Goal: Obtain resource: Download file/media

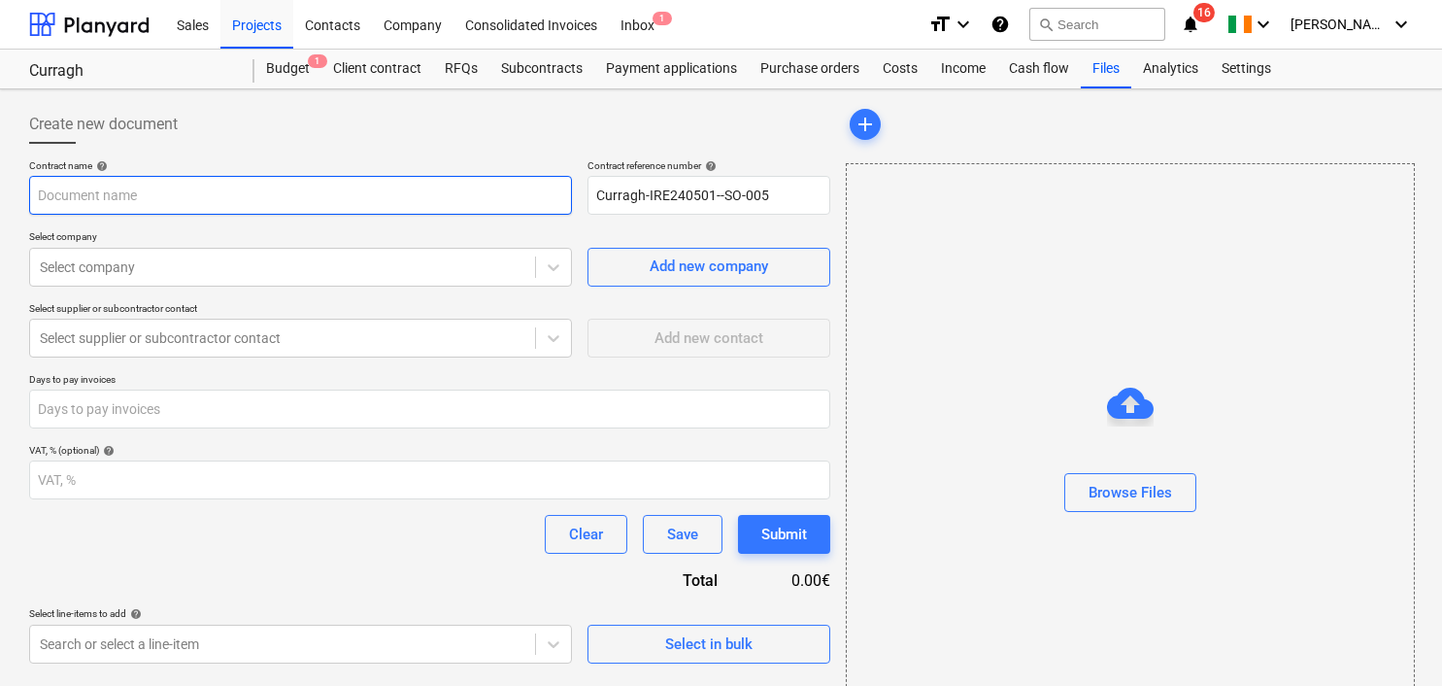
click at [170, 193] on input "text" at bounding box center [300, 195] width 543 height 39
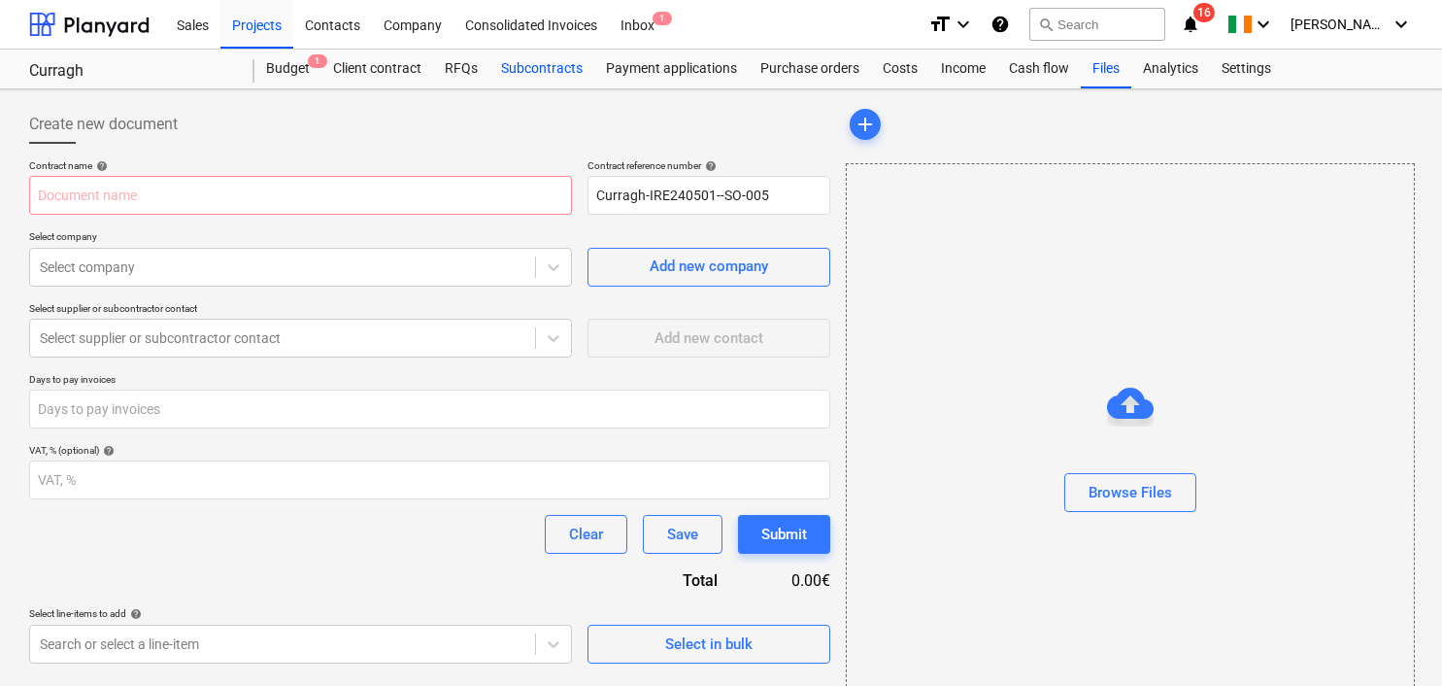
click at [552, 60] on div "Subcontracts" at bounding box center [541, 69] width 105 height 39
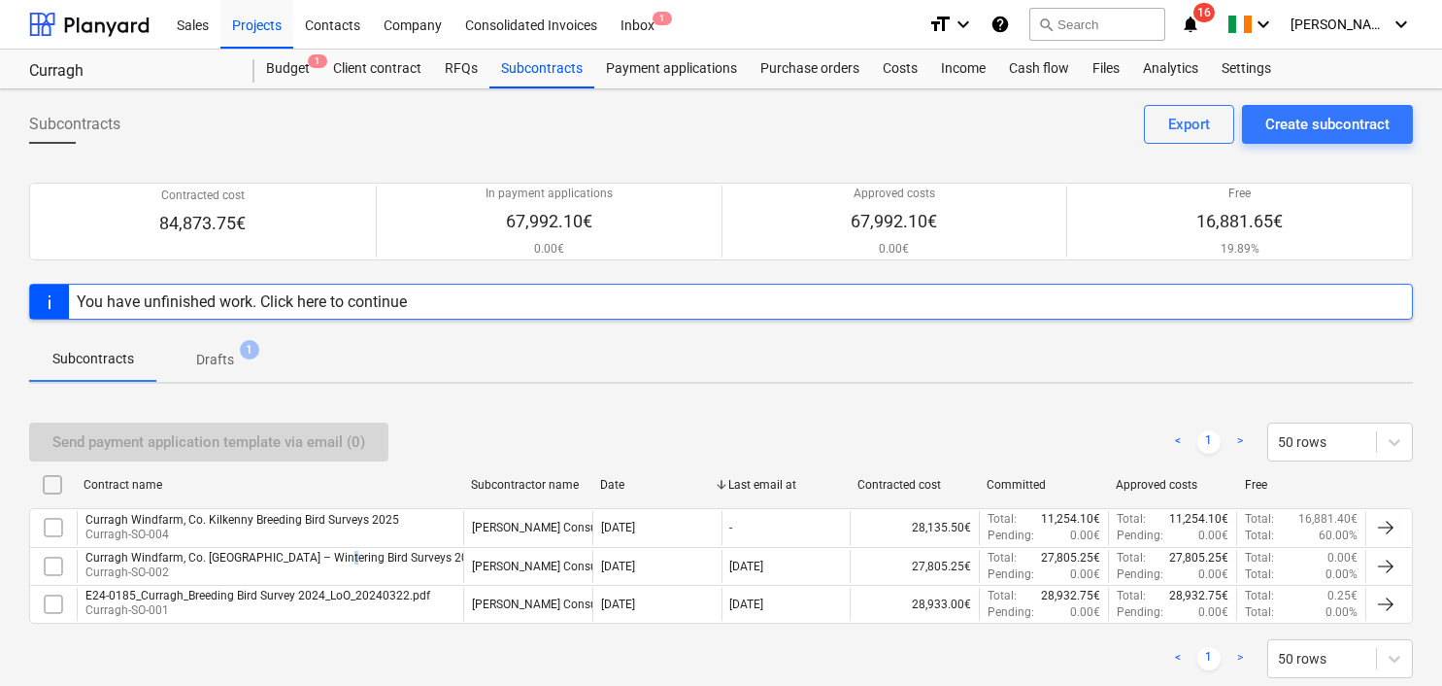
click at [326, 556] on div "Curragh Windfarm, Co. [GEOGRAPHIC_DATA] – Wintering Bird Surveys 2024/2025" at bounding box center [299, 558] width 428 height 14
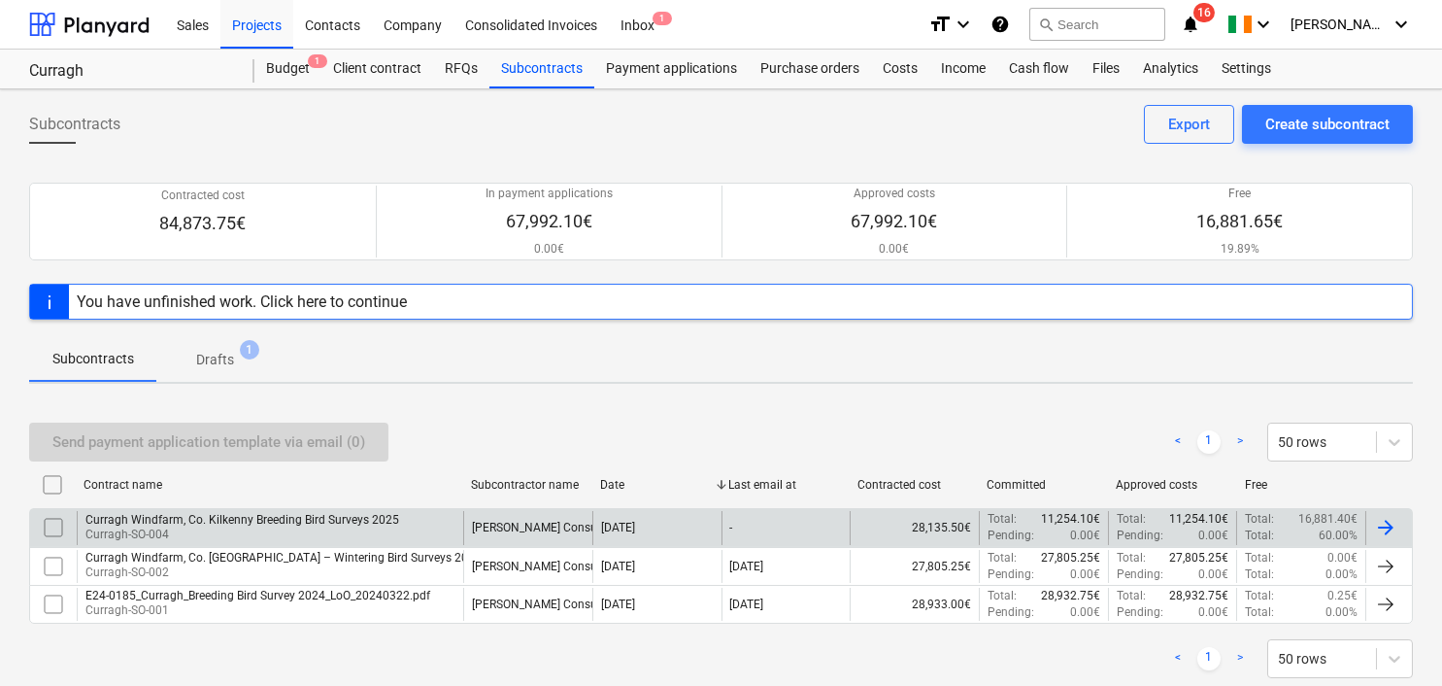
click at [367, 521] on div "Curragh Windfarm, Co. Kilkenny Breeding Bird Surveys 2025" at bounding box center [242, 520] width 314 height 14
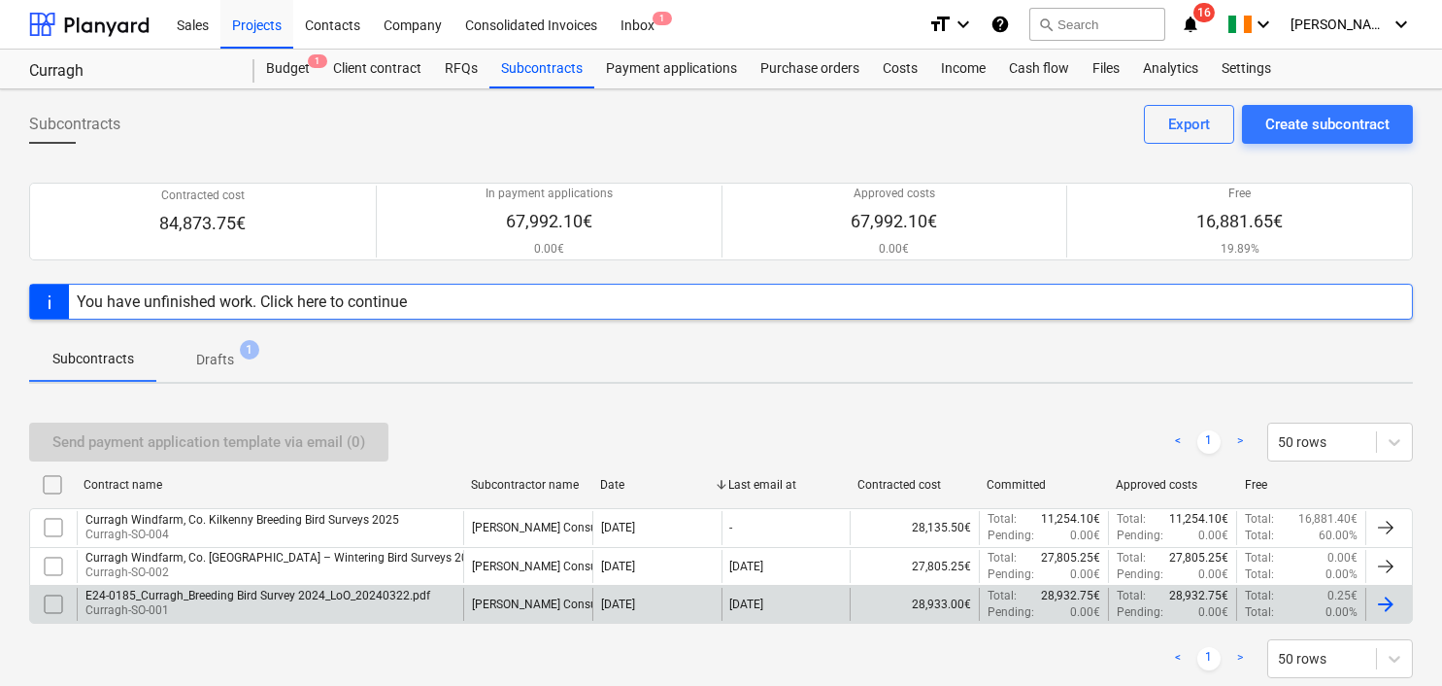
click at [260, 599] on div "E24-0185_Curragh_Breeding Bird Survey 2024_LoO_20240322.pdf" at bounding box center [257, 596] width 345 height 14
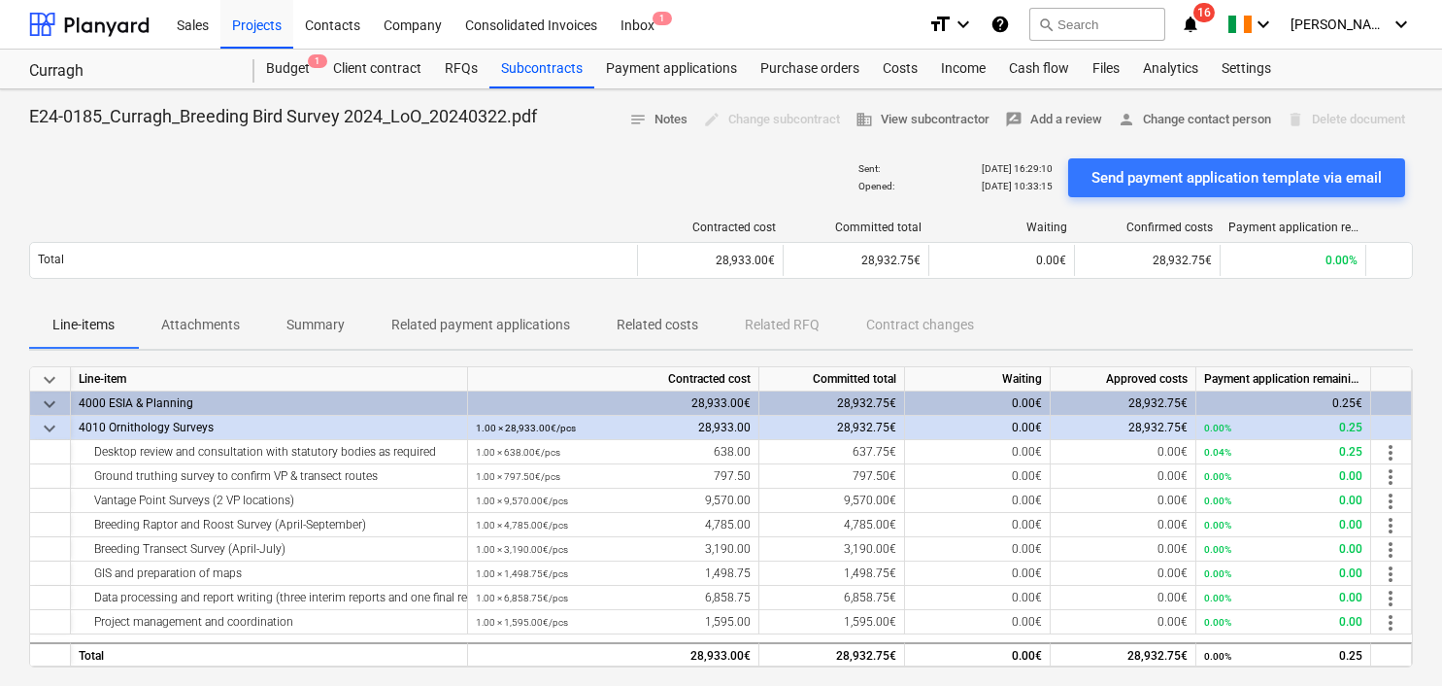
click at [419, 193] on div "Sent : [DATE] 16:29:10 Opened : [DATE] 10:33:15 Send payment application templa…" at bounding box center [721, 178] width 1384 height 54
